Goal: Information Seeking & Learning: Learn about a topic

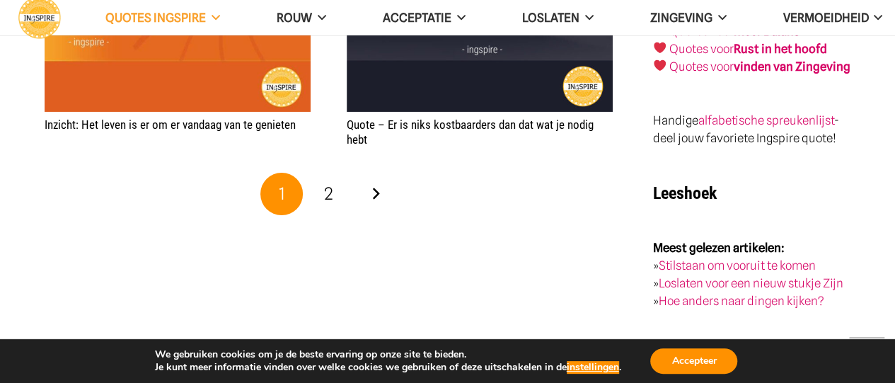
scroll to position [2451, 0]
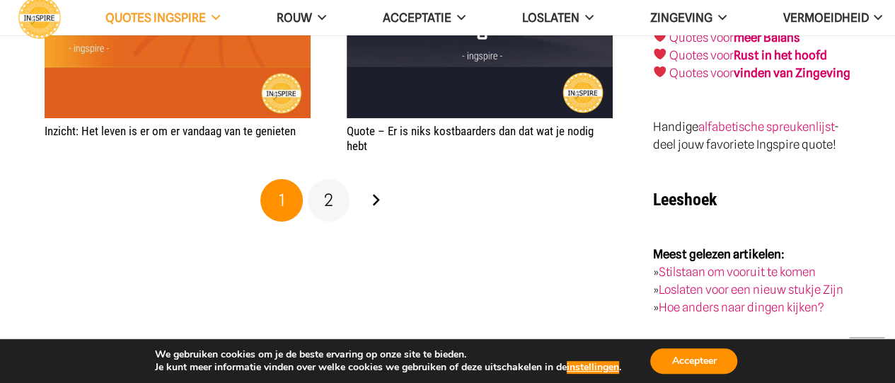
click at [333, 197] on link "2" at bounding box center [329, 200] width 42 height 42
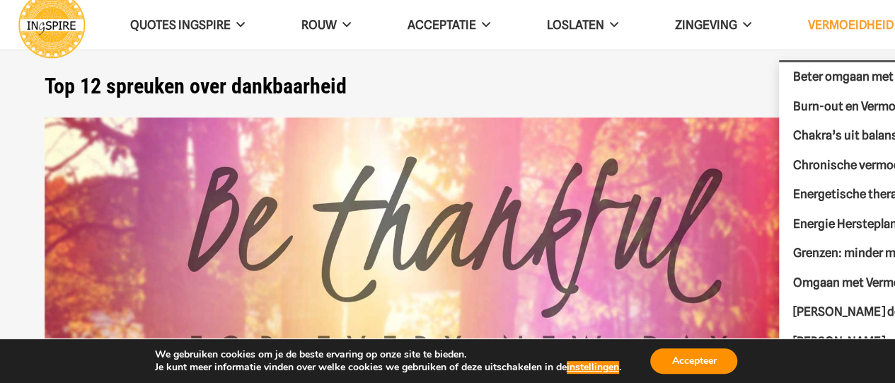
click at [829, 23] on span "VERMOEIDHEID" at bounding box center [850, 25] width 86 height 14
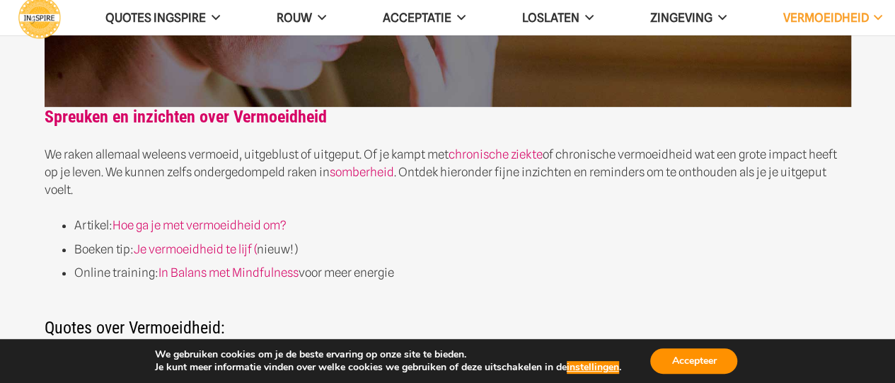
scroll to position [287, 0]
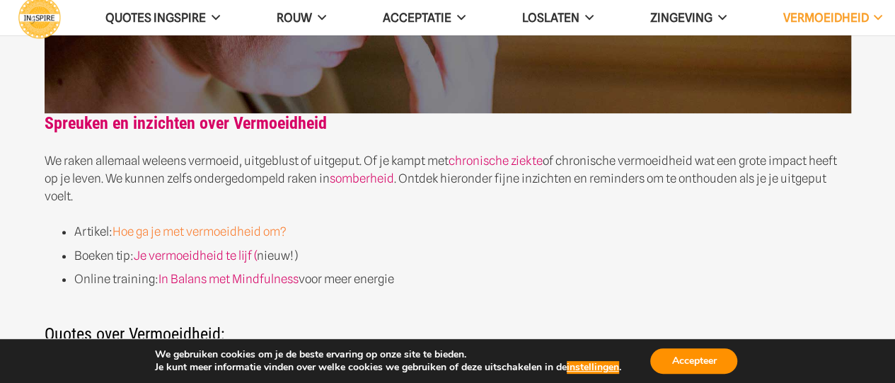
click at [263, 233] on link "Hoe ga je met vermoeidheid om?" at bounding box center [200, 231] width 174 height 14
